Goal: Navigation & Orientation: Find specific page/section

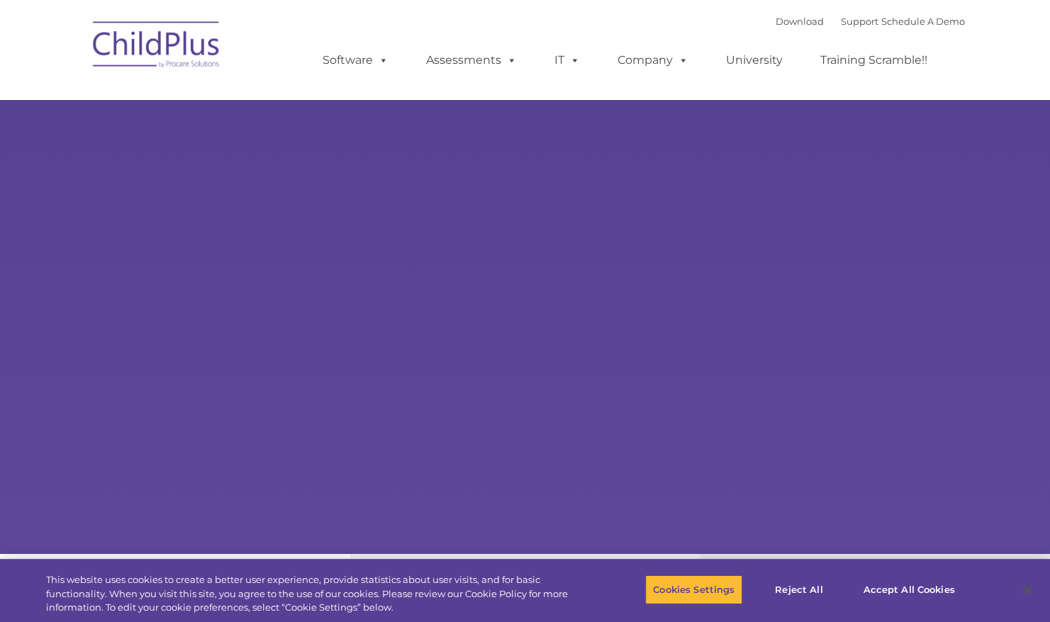
select select "MEDIUM"
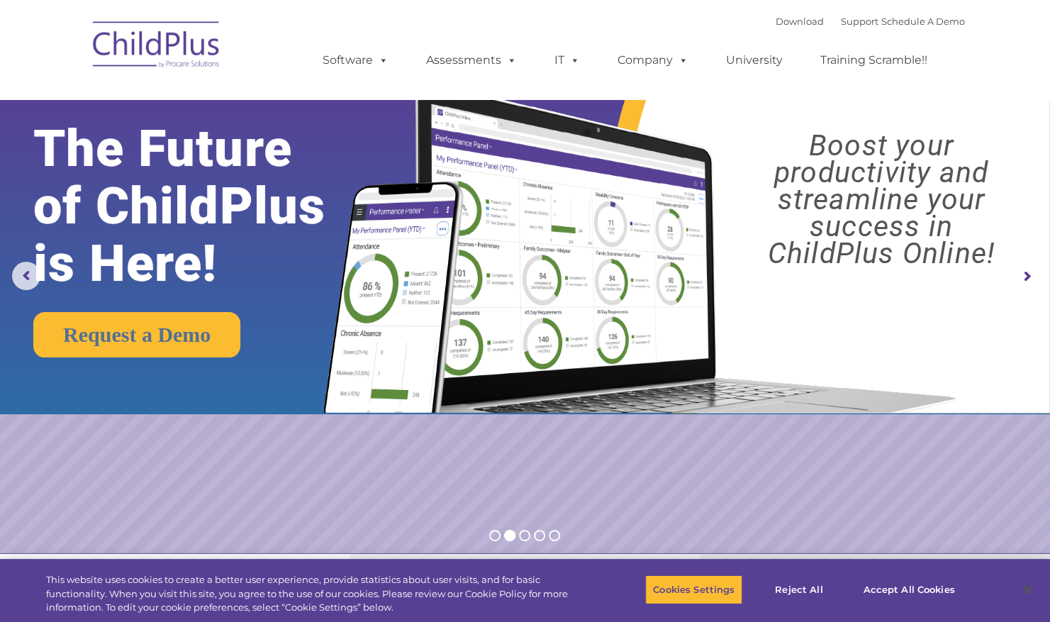
click at [167, 58] on img at bounding box center [157, 46] width 142 height 71
click at [189, 42] on img at bounding box center [157, 46] width 142 height 71
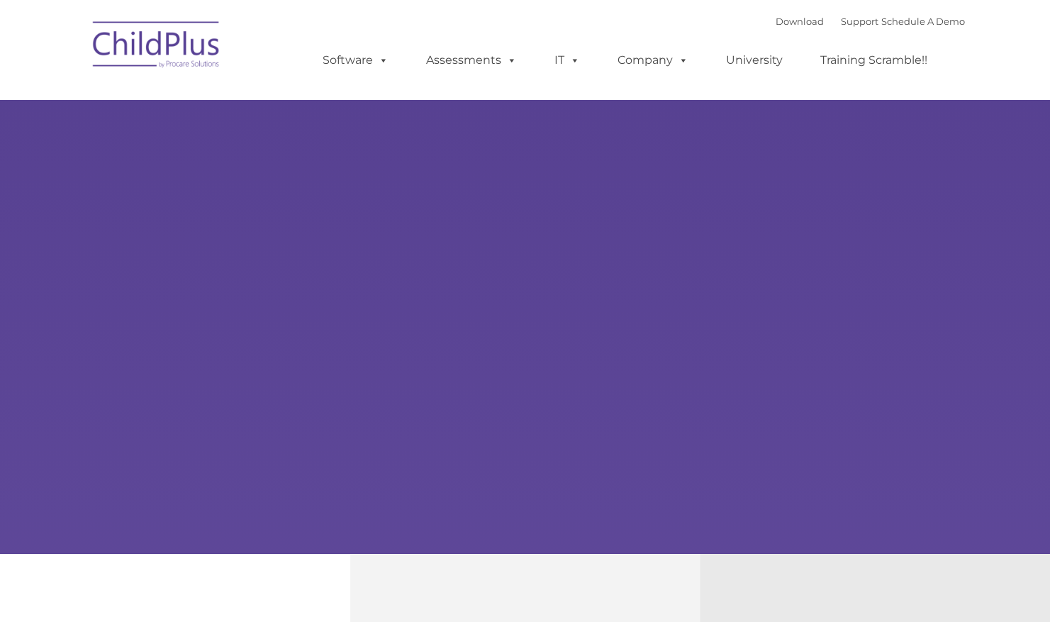
select select "MEDIUM"
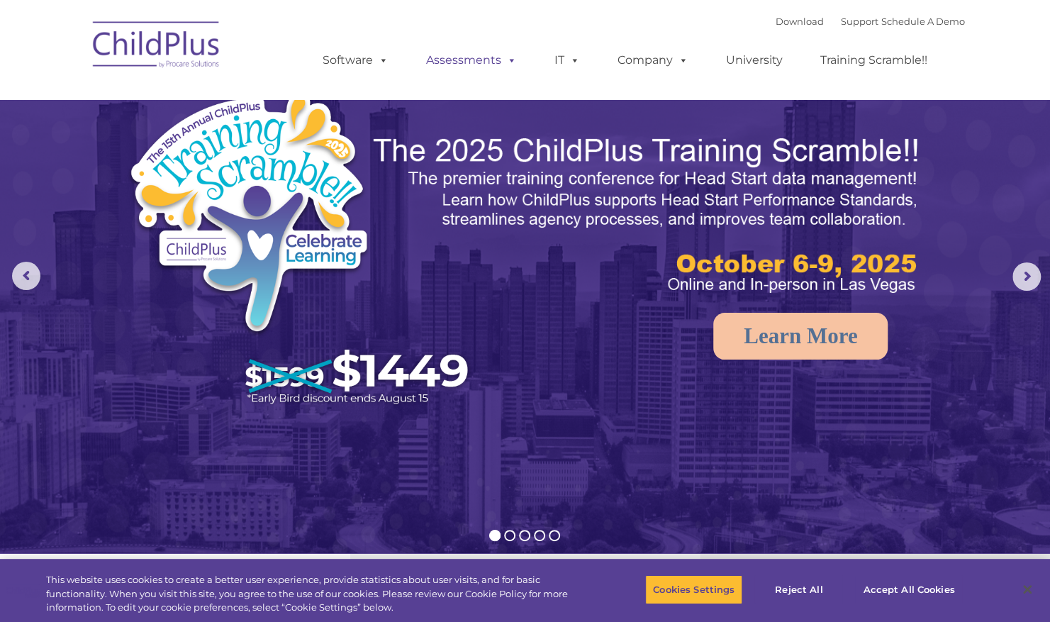
click at [440, 60] on link "Assessments" at bounding box center [471, 60] width 119 height 28
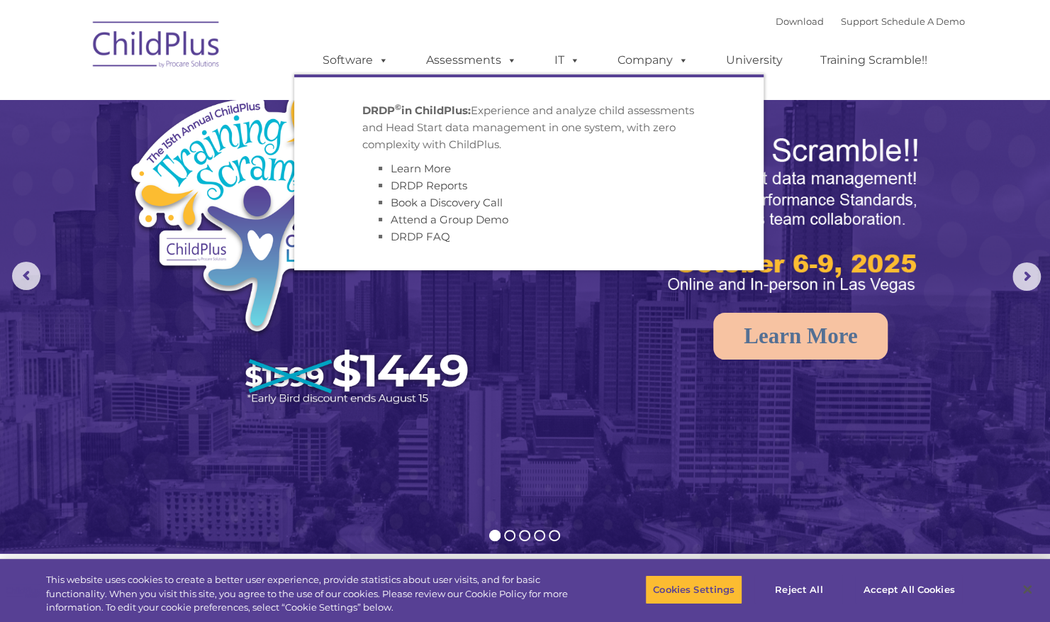
click at [575, 377] on img at bounding box center [525, 330] width 1050 height 660
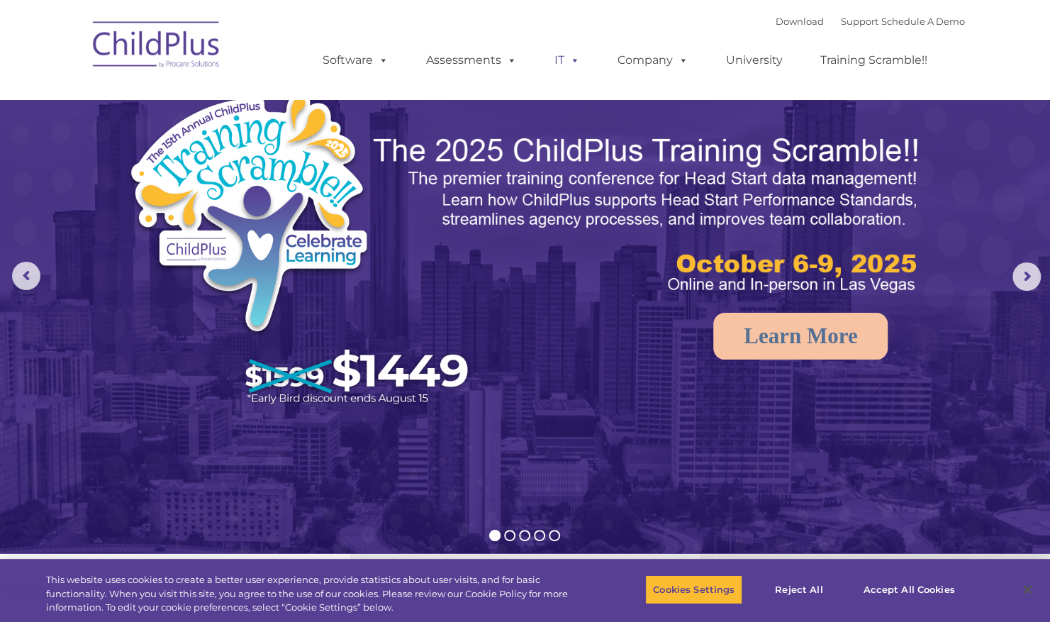
click at [567, 61] on span at bounding box center [572, 59] width 16 height 13
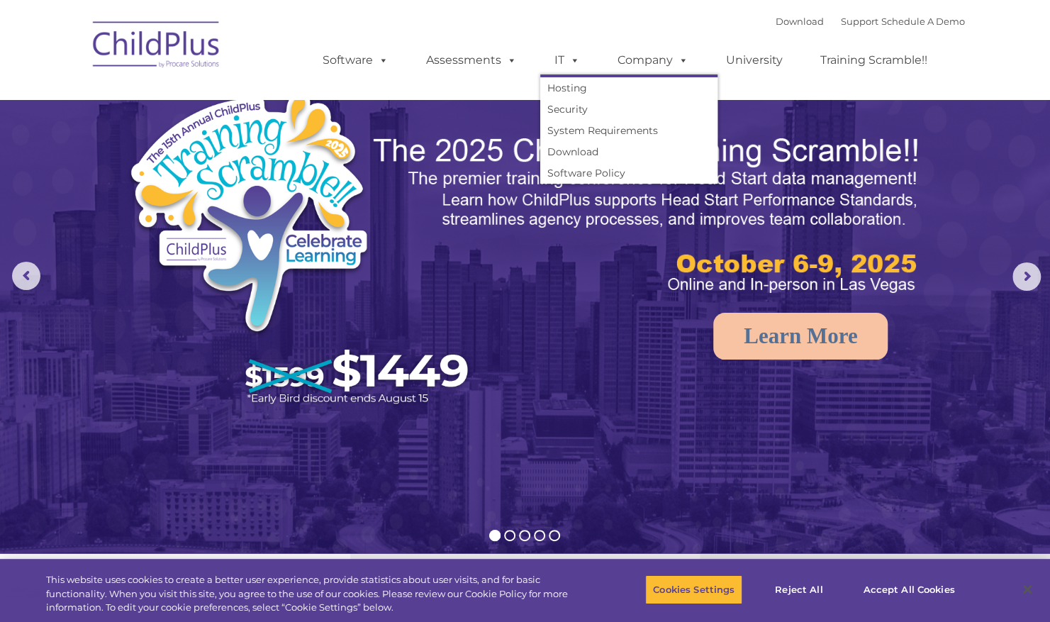
click at [611, 326] on img at bounding box center [525, 330] width 1050 height 660
